Goal: Task Accomplishment & Management: Manage account settings

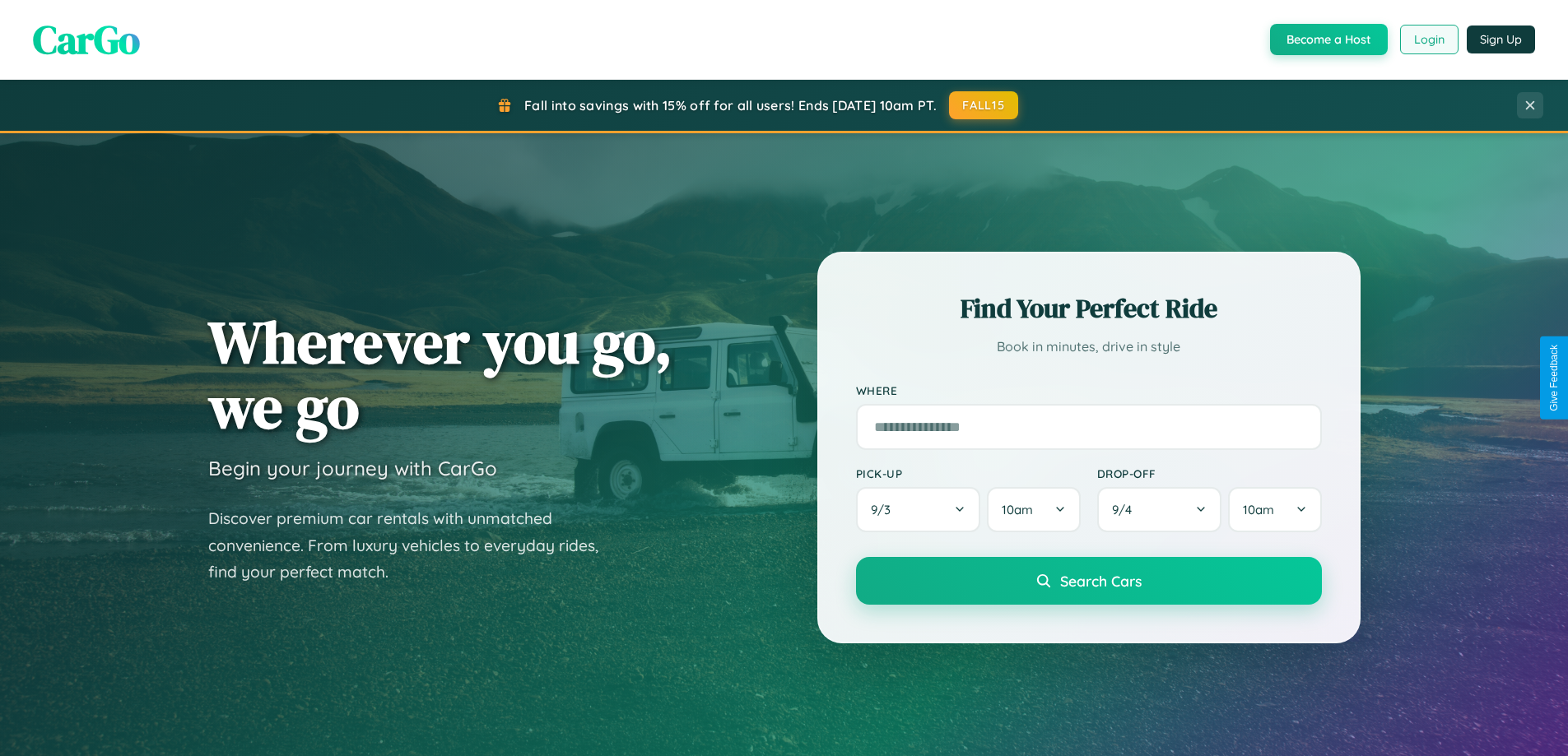
click at [1428, 39] on button "Login" at bounding box center [1429, 39] width 59 height 30
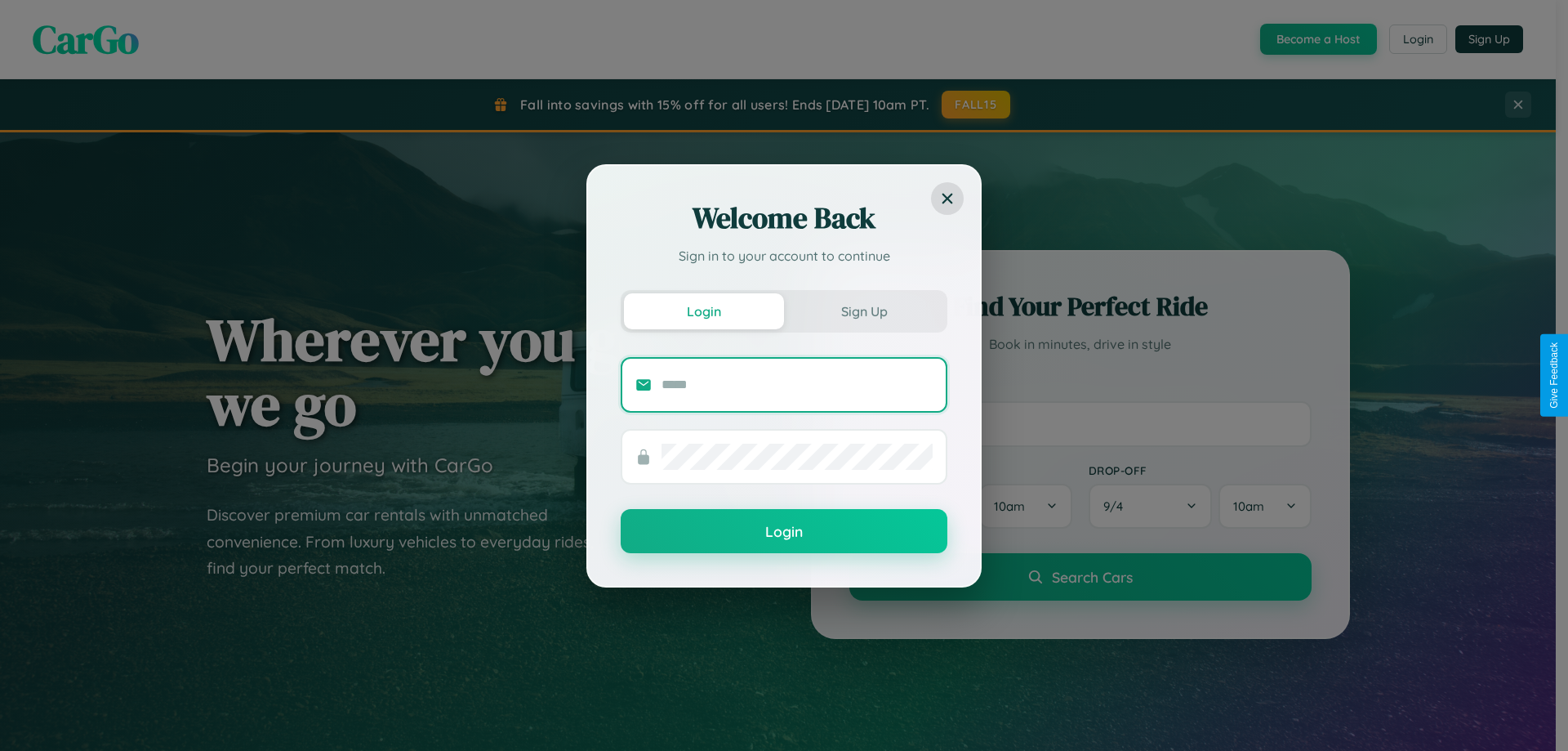
click at [797, 384] on input "text" at bounding box center [797, 385] width 272 height 26
type input "**********"
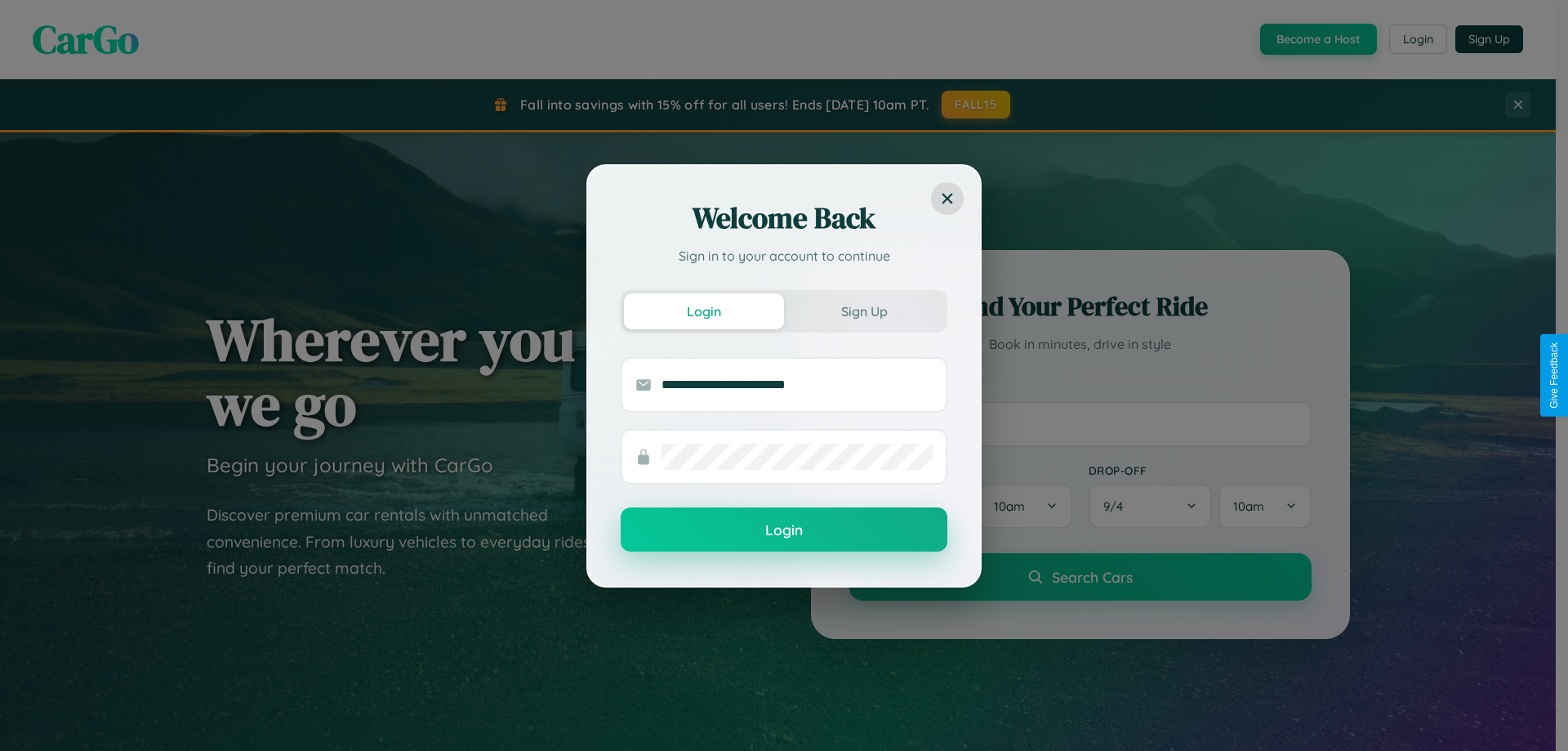
click at [784, 530] on button "Login" at bounding box center [784, 529] width 326 height 44
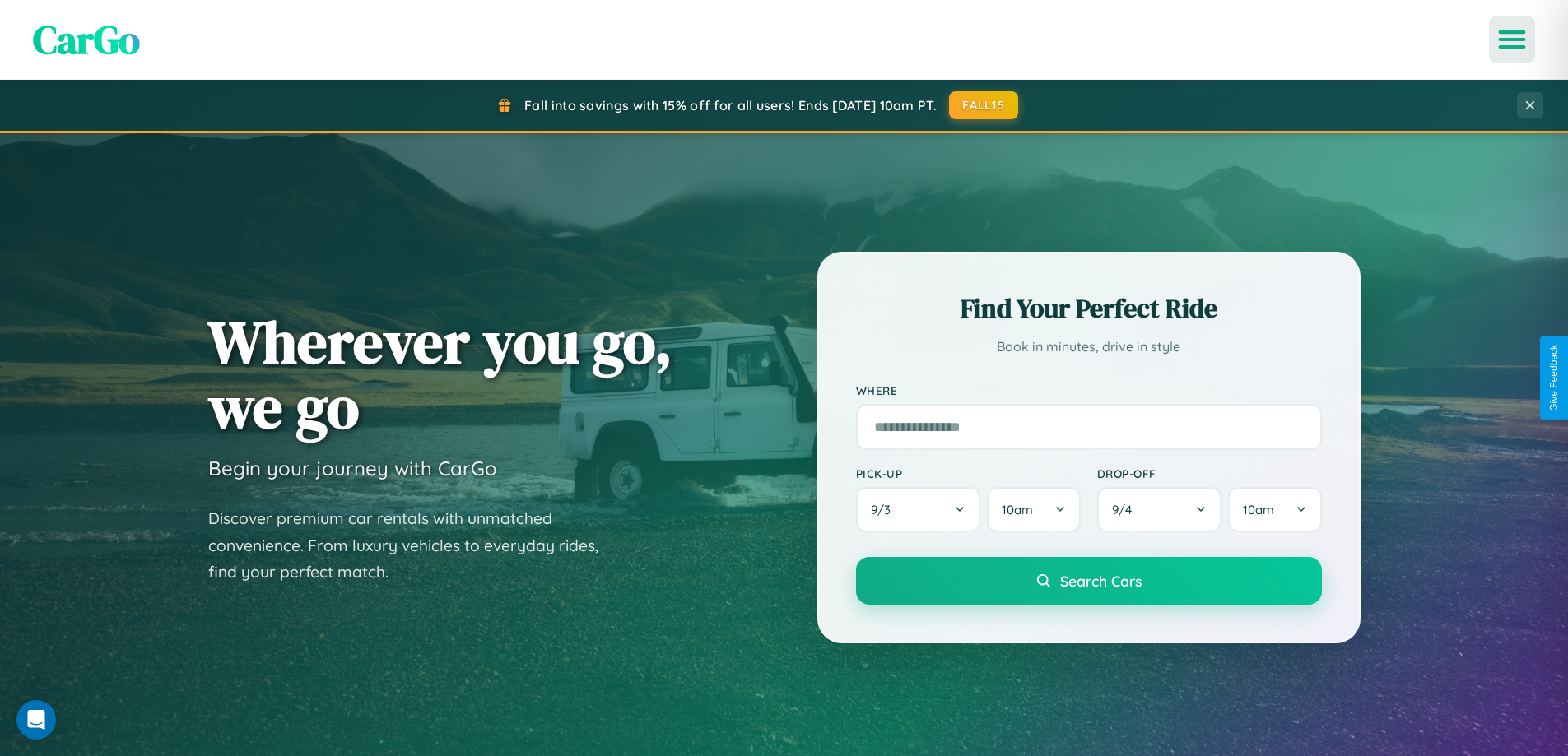
click at [1512, 39] on icon "Open menu" at bounding box center [1512, 39] width 24 height 14
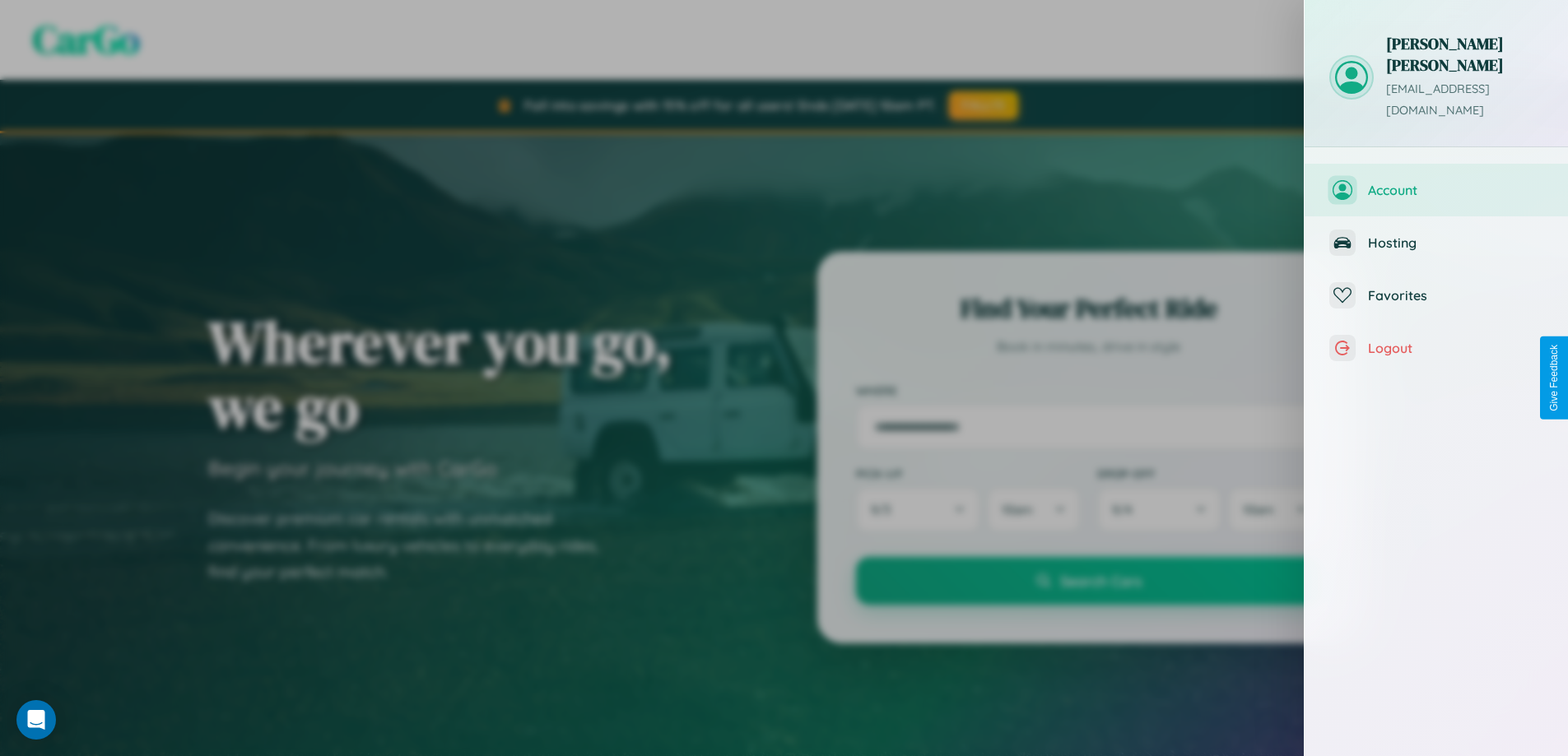
click at [1436, 182] on span "Account" at bounding box center [1455, 189] width 175 height 16
